Goal: Information Seeking & Learning: Learn about a topic

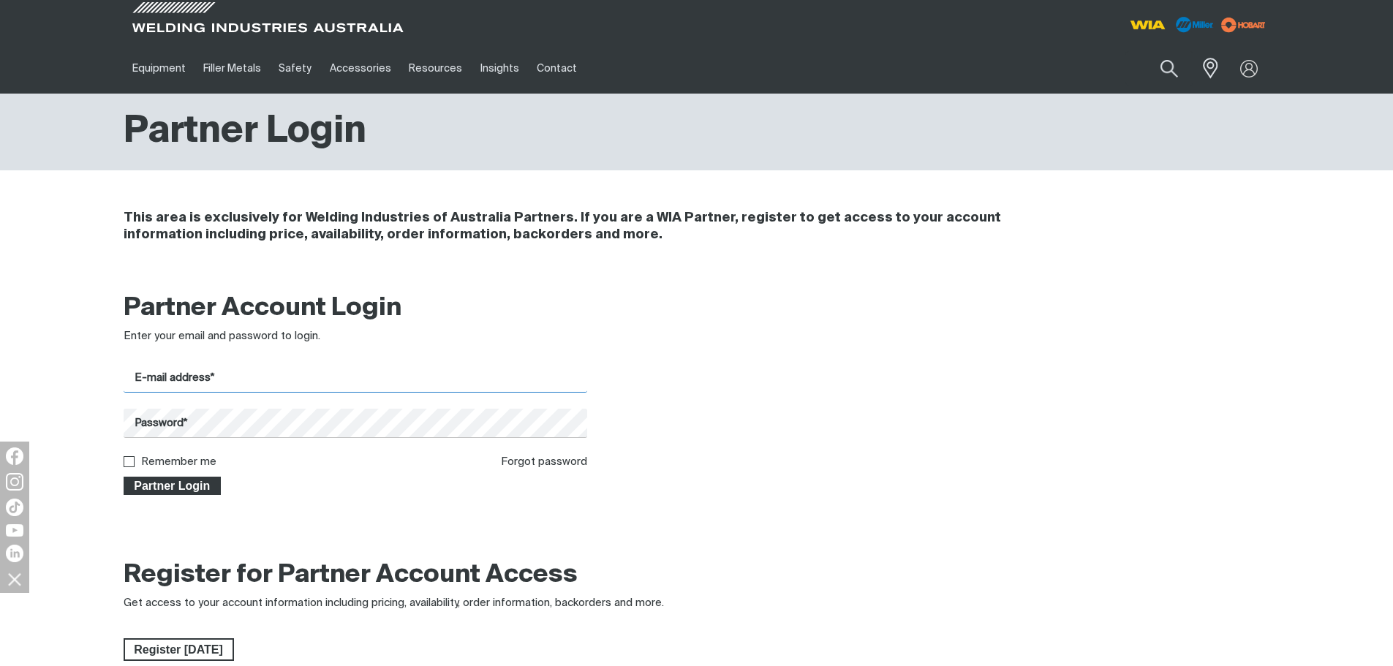
type input "[PERSON_NAME][EMAIL_ADDRESS][DOMAIN_NAME]"
click at [183, 484] on span "Partner Login" at bounding box center [172, 486] width 95 height 19
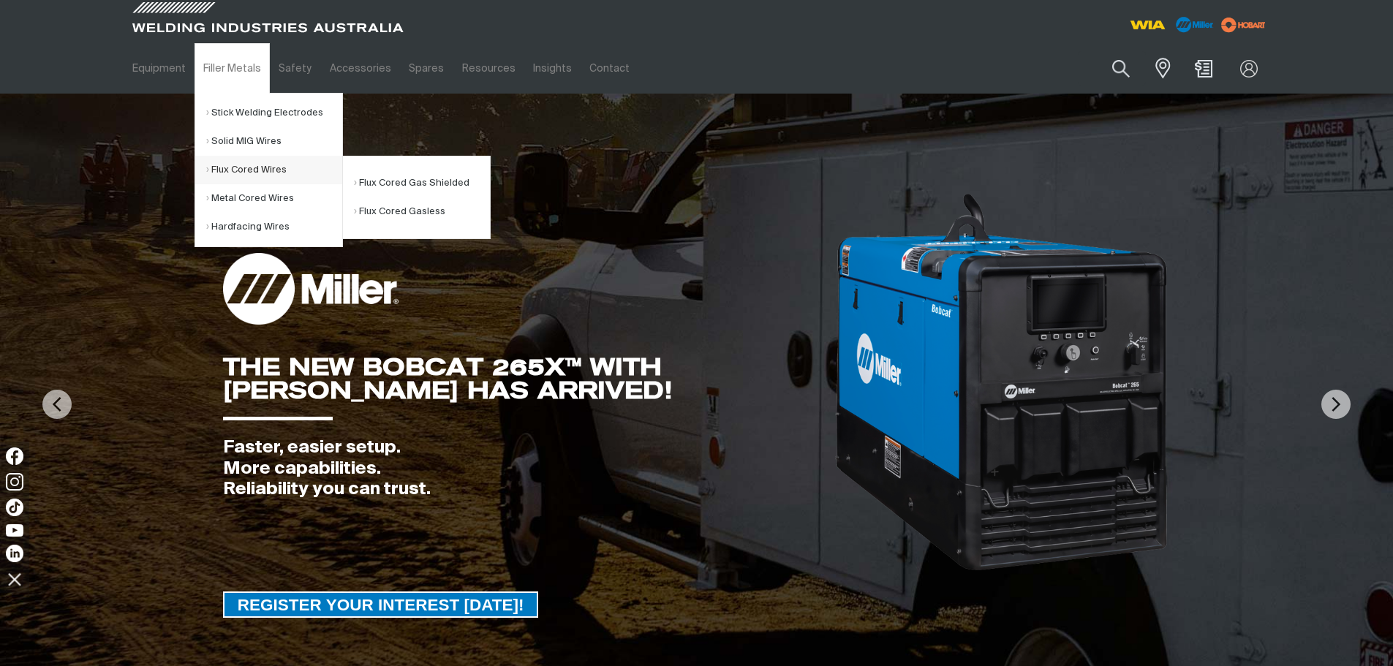
click at [237, 170] on link "Flux Cored Wires" at bounding box center [274, 170] width 136 height 29
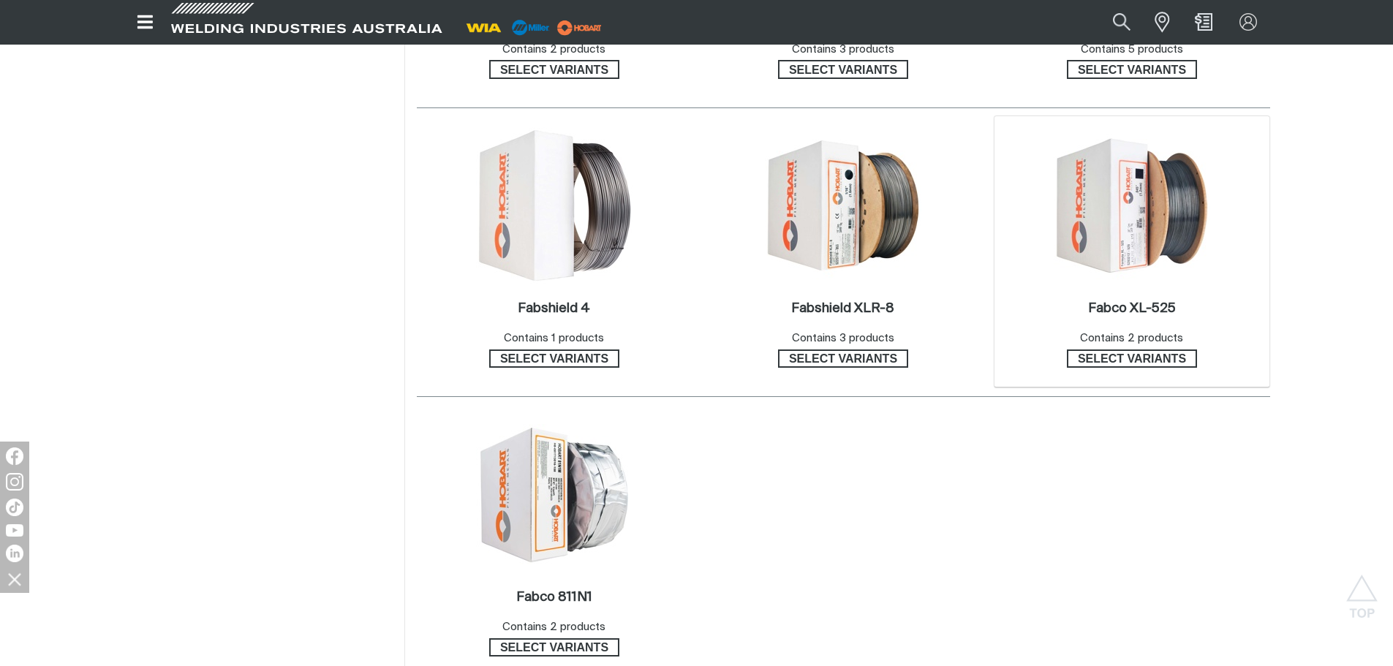
scroll to position [804, 0]
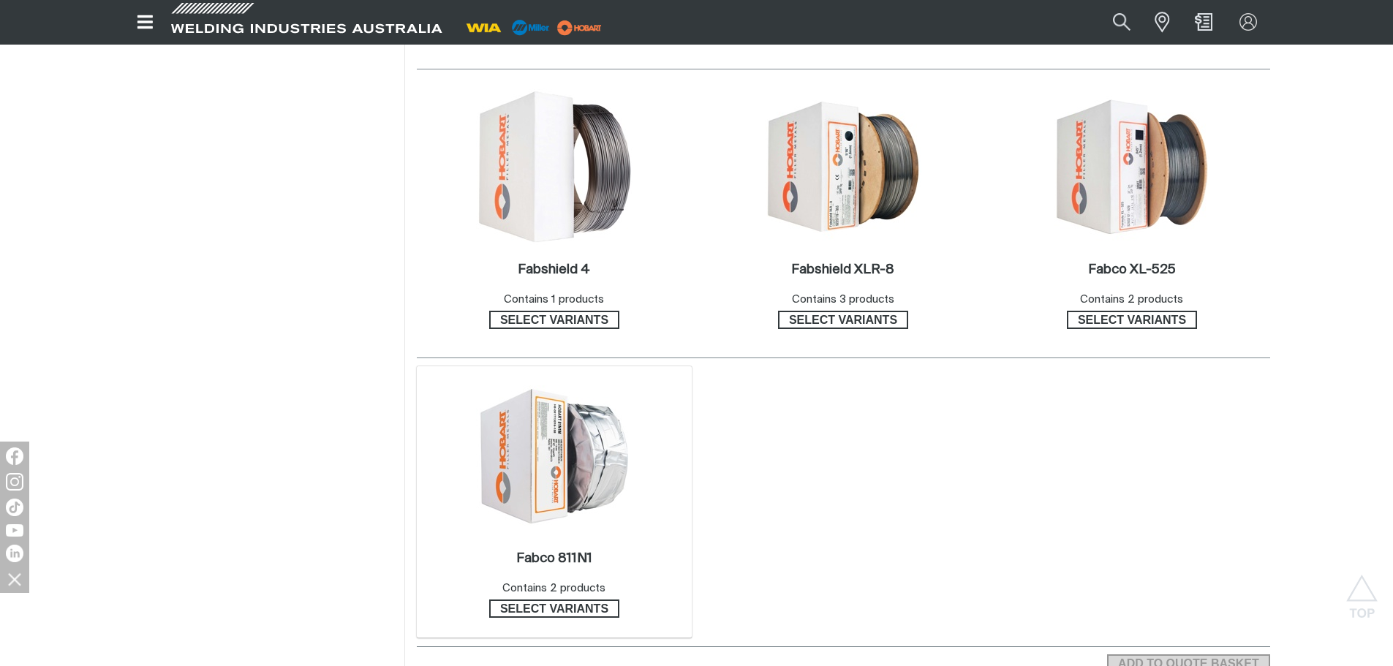
click at [541, 488] on img at bounding box center [554, 455] width 156 height 141
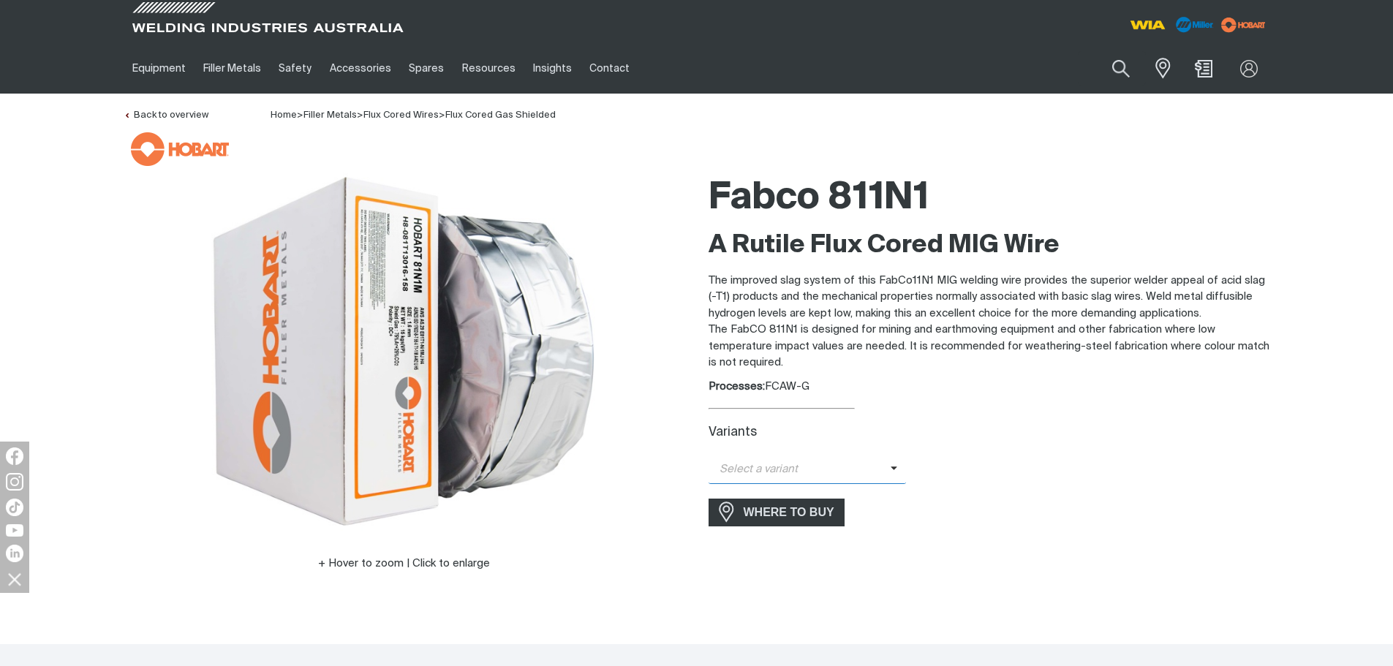
click at [742, 466] on span "Select a variant" at bounding box center [800, 469] width 182 height 17
click at [748, 493] on span "FabCo 811N1 - 1.2mm (15kg)" at bounding box center [808, 495] width 198 height 22
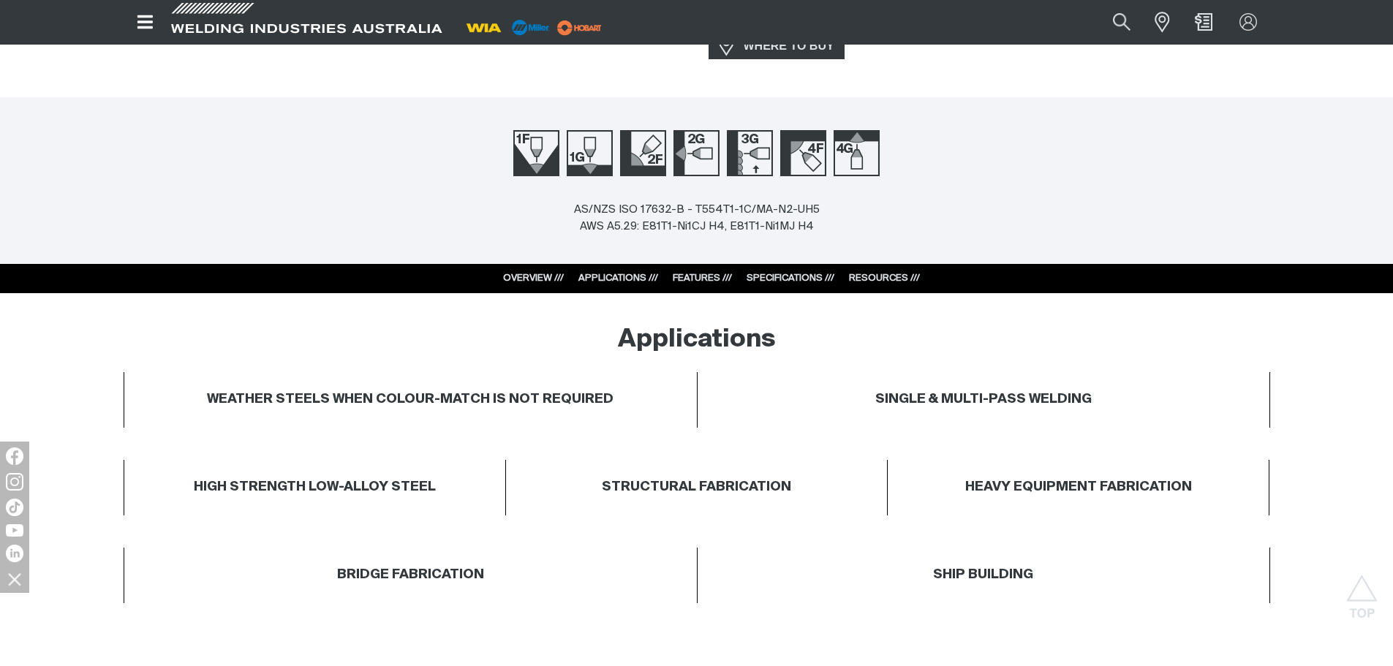
scroll to position [585, 0]
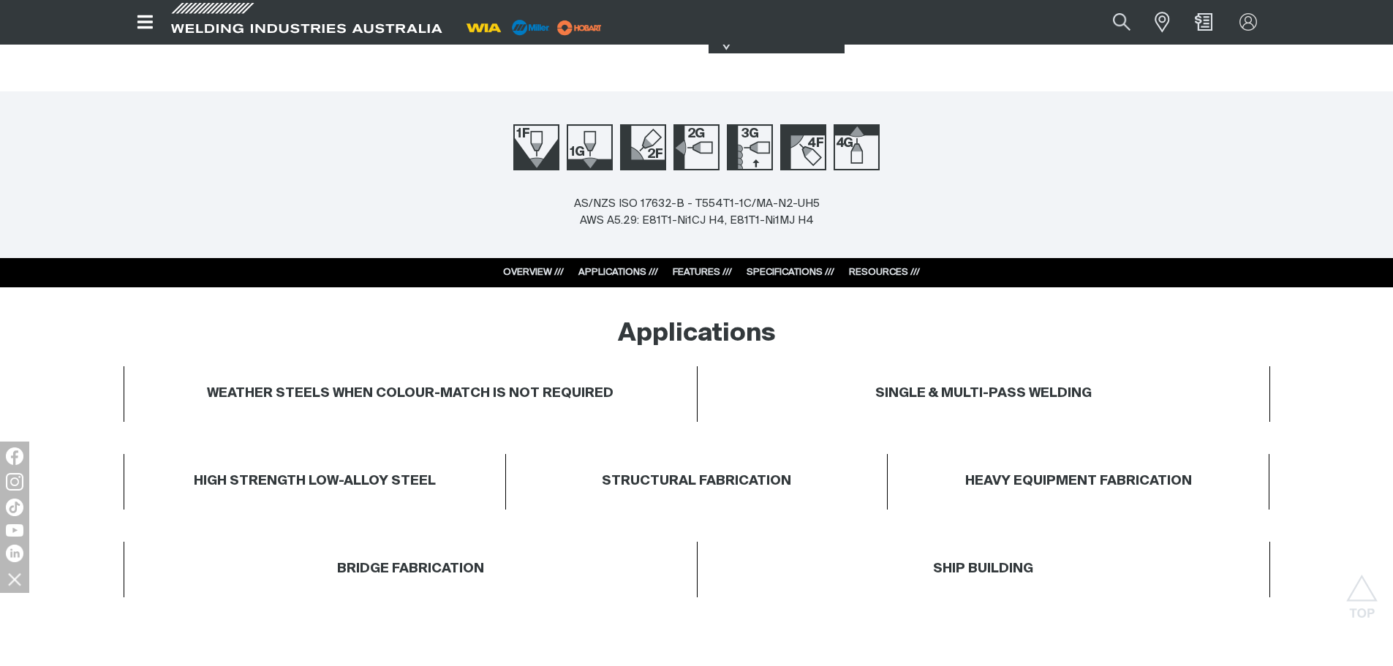
click at [756, 273] on link "SPECIFICATIONS ///" at bounding box center [791, 273] width 88 height 10
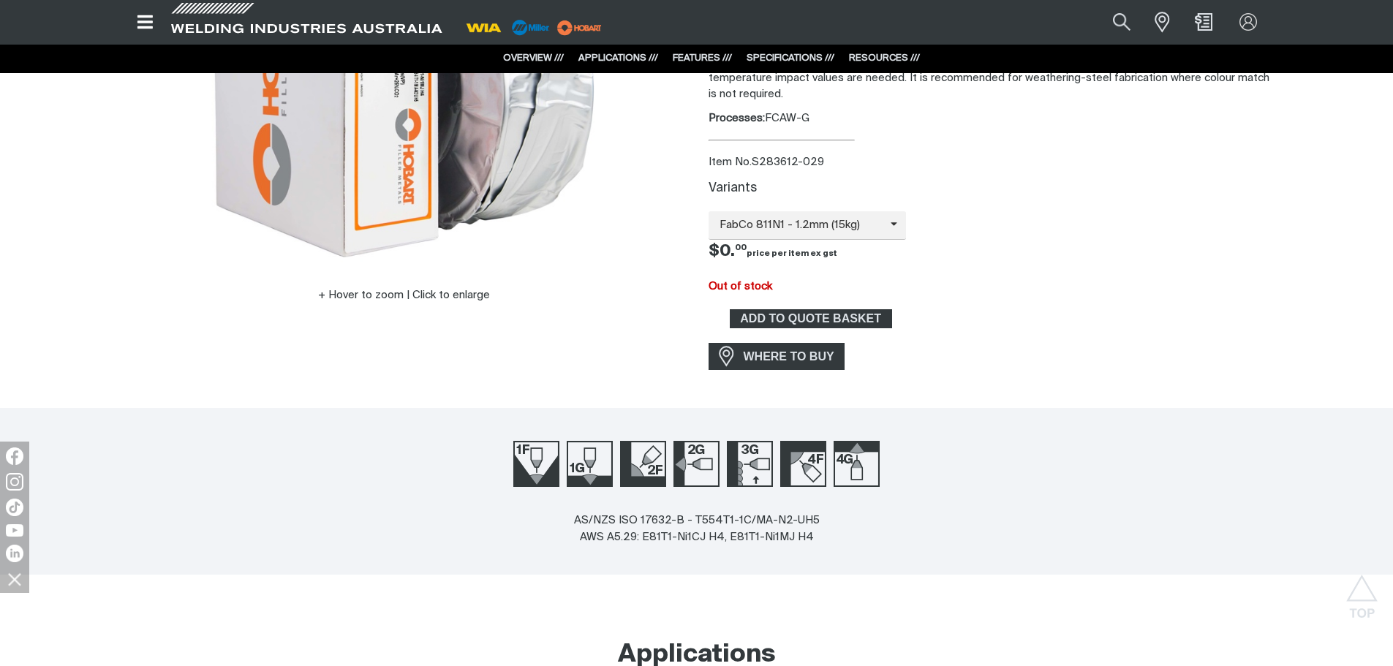
scroll to position [94, 0]
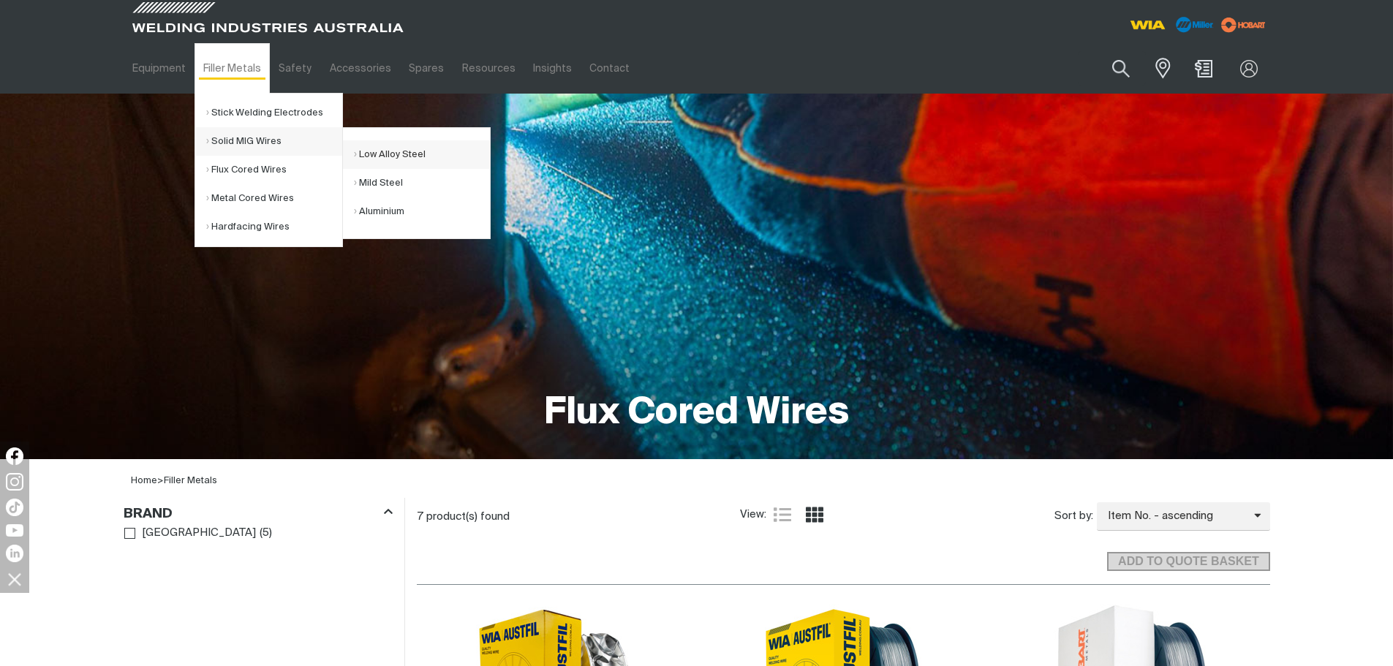
click at [398, 154] on link "Low Alloy Steel" at bounding box center [422, 154] width 136 height 29
